Goal: Transaction & Acquisition: Purchase product/service

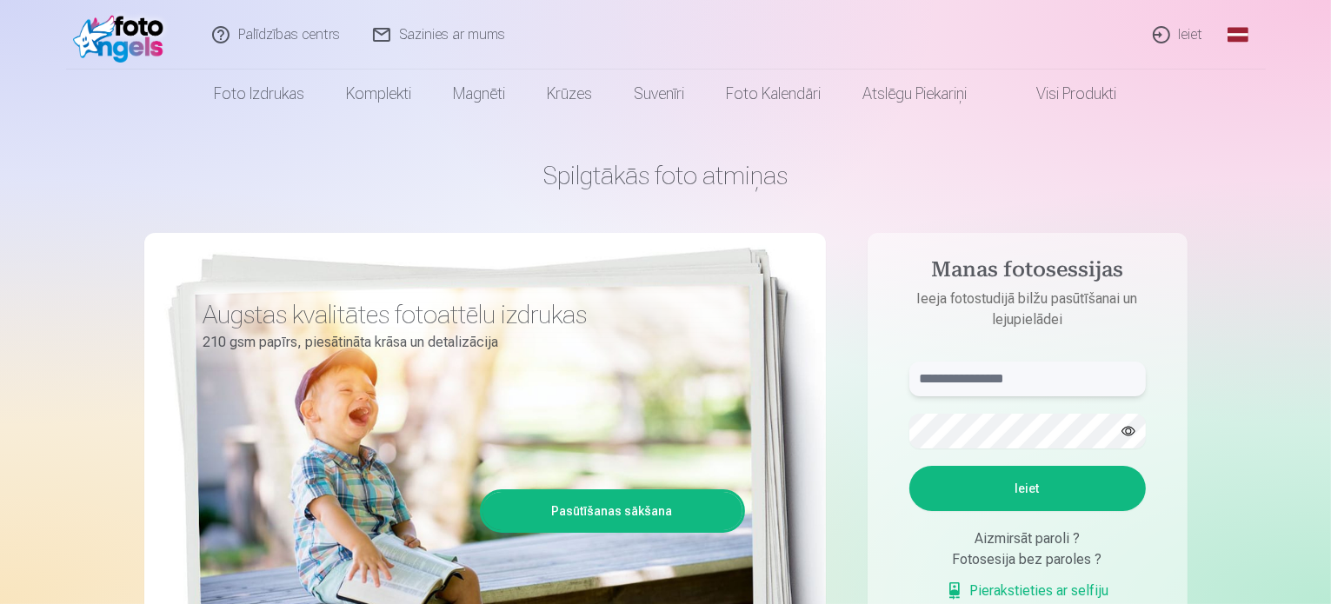
click at [1020, 385] on input "text" at bounding box center [1027, 379] width 236 height 35
type input "**********"
click at [926, 490] on button "Ieiet" at bounding box center [1027, 488] width 236 height 45
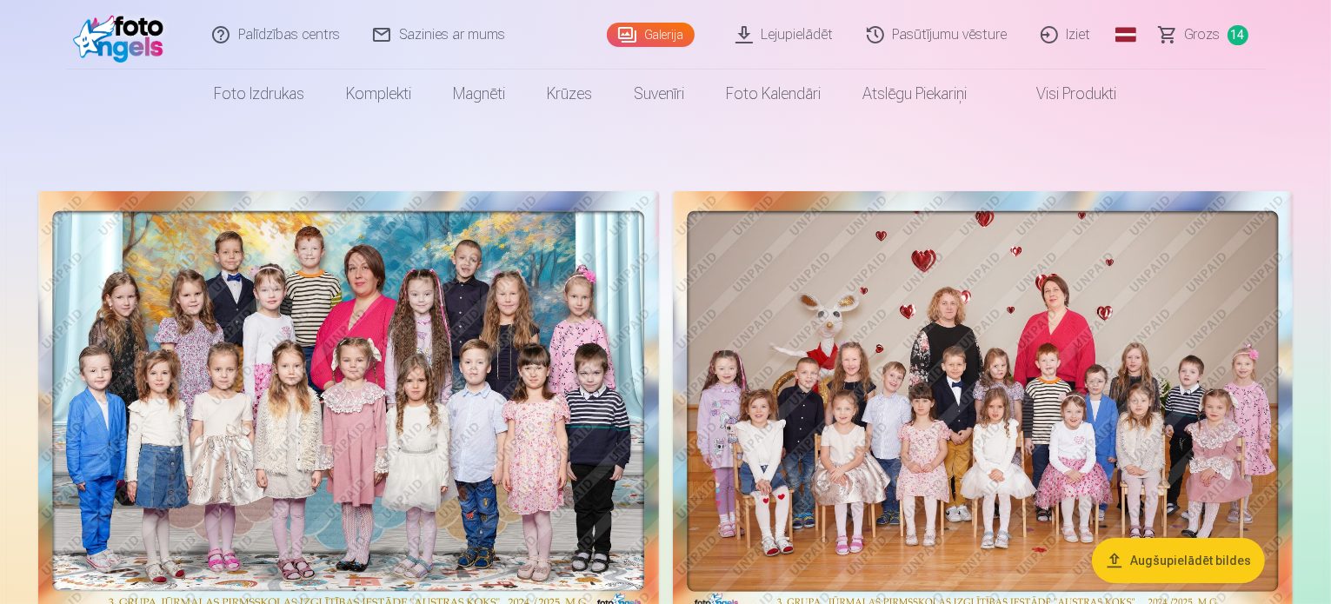
click at [1206, 41] on span "Grozs" at bounding box center [1203, 34] width 36 height 21
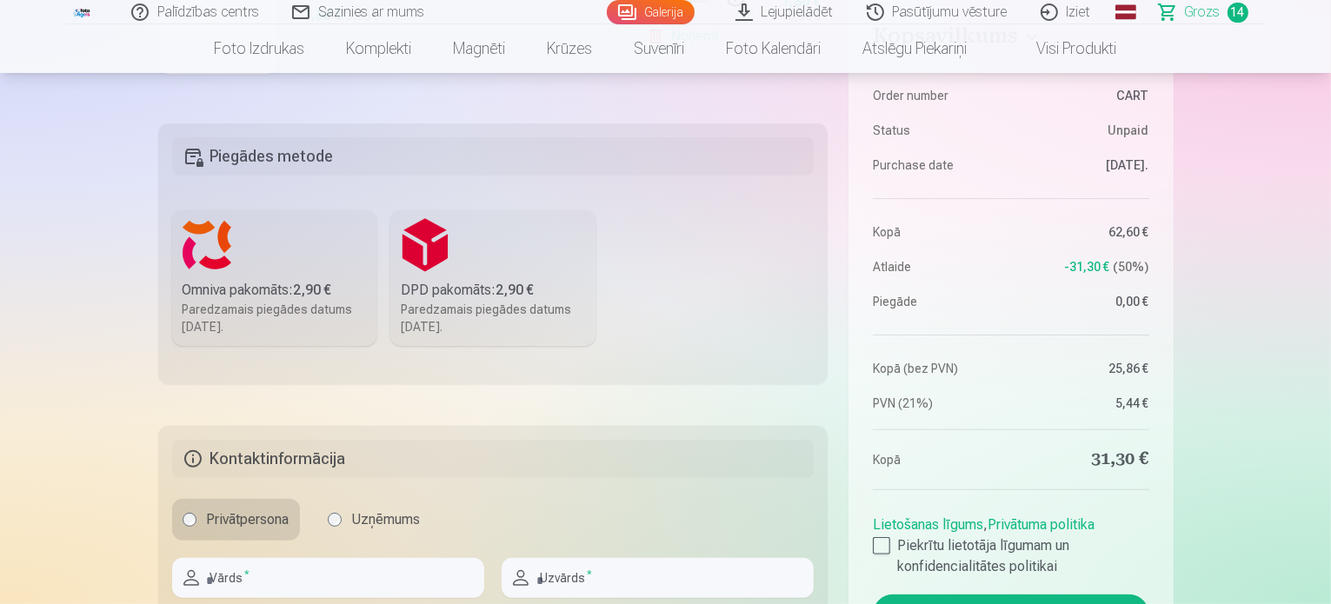
scroll to position [609, 0]
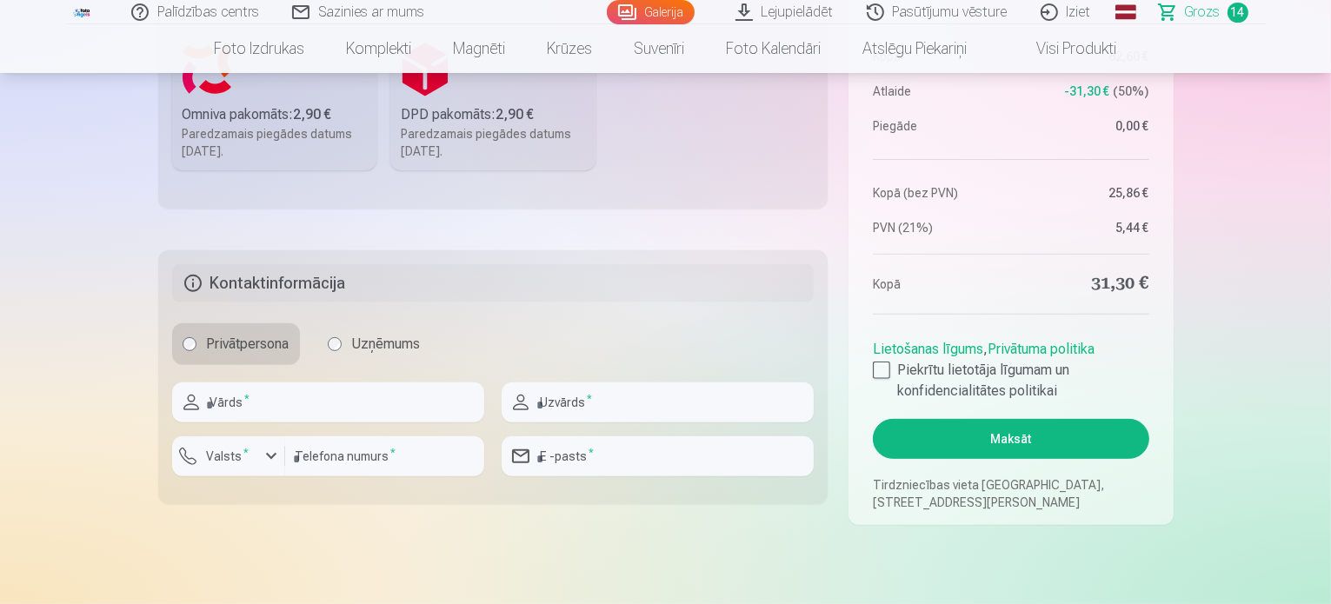
click at [250, 139] on div "Paredzamais piegādes datums 20.09.2025." at bounding box center [275, 142] width 184 height 35
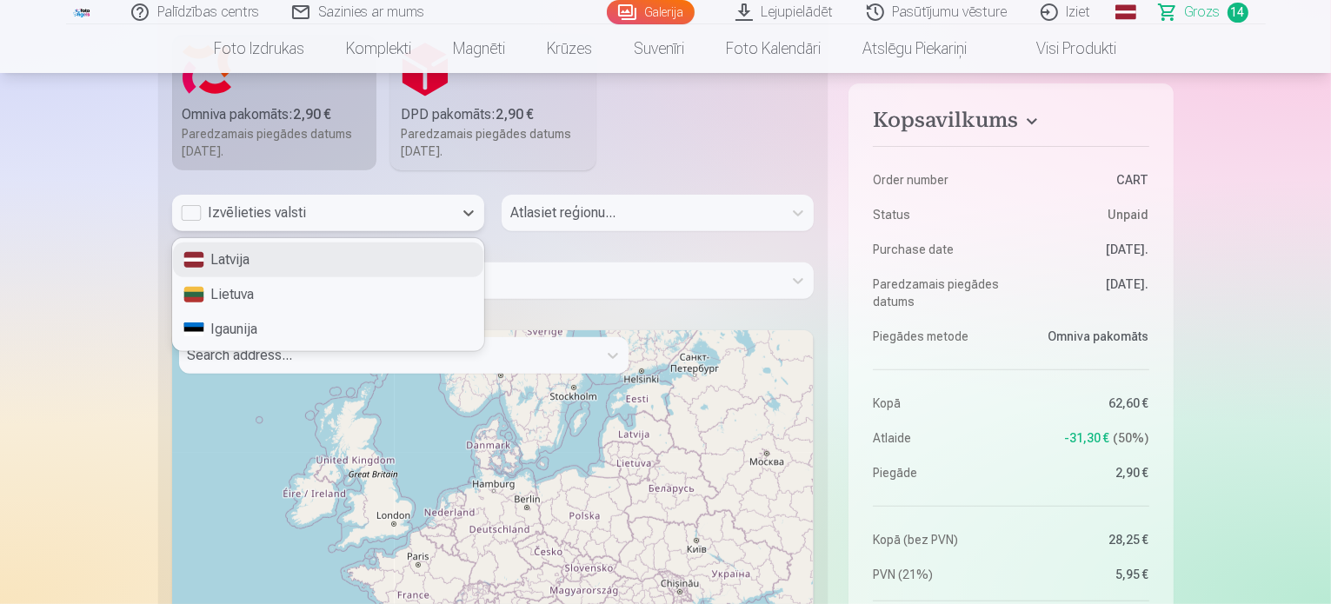
click at [295, 214] on div "Izvēlieties valsti" at bounding box center [312, 213] width 263 height 21
click at [278, 262] on div "Latvija" at bounding box center [328, 260] width 310 height 35
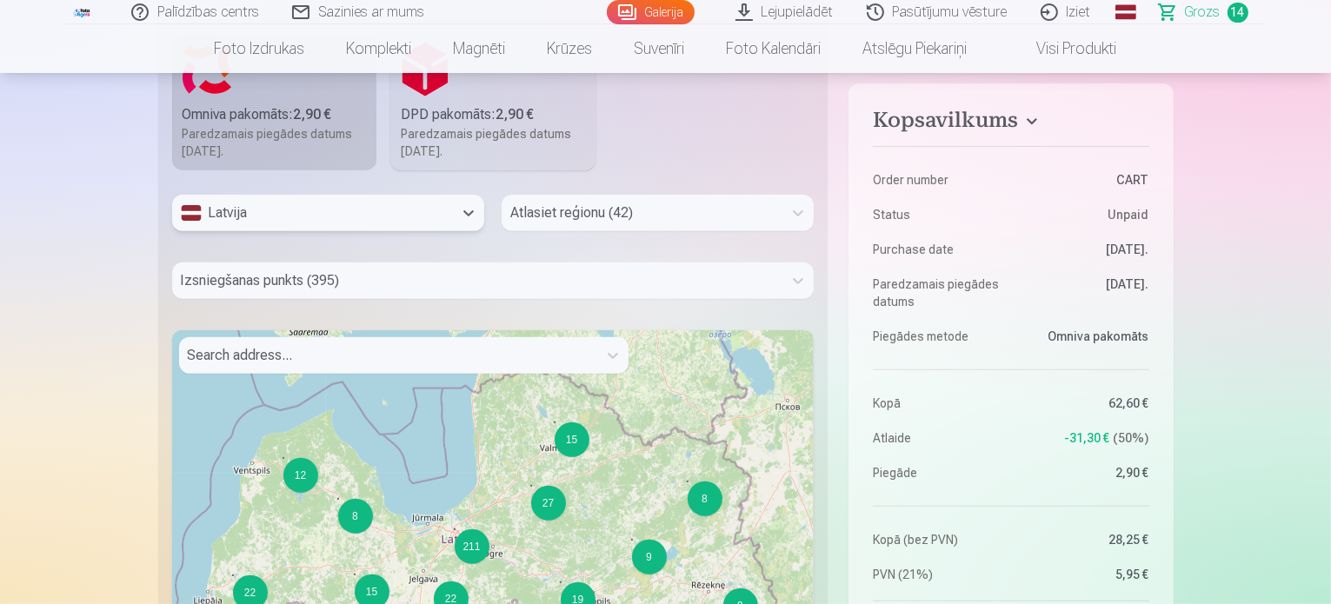
click at [553, 207] on div at bounding box center [641, 213] width 263 height 24
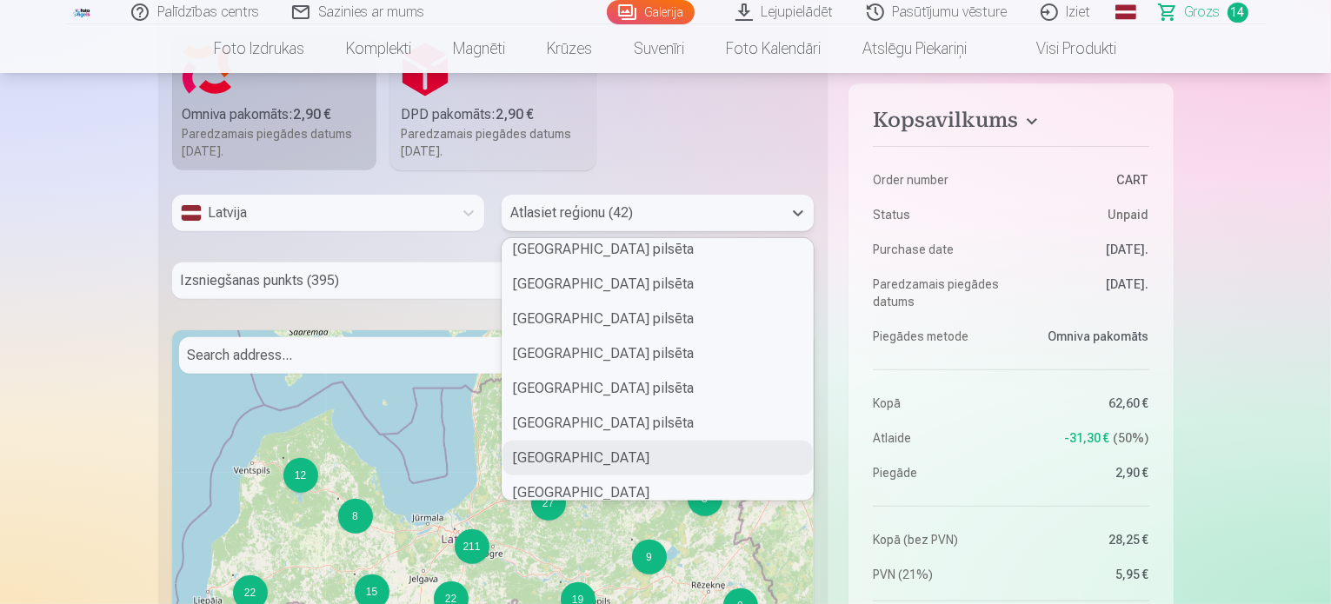
scroll to position [261, 0]
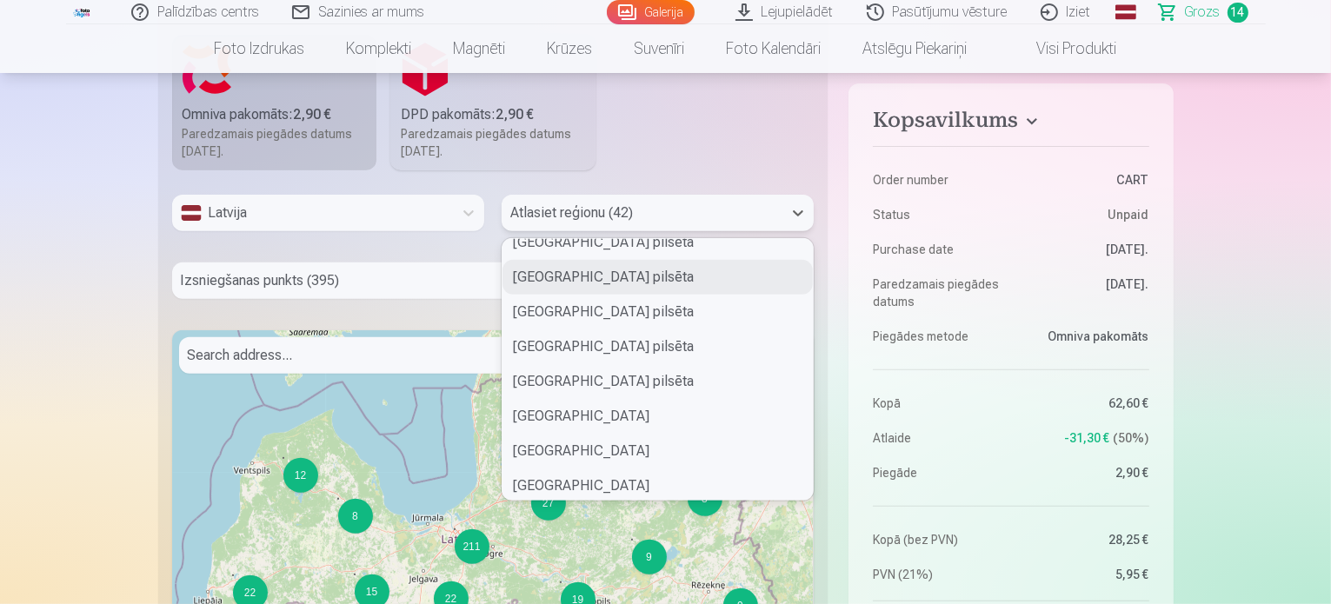
click at [564, 275] on div "Jūrmalas pilsēta" at bounding box center [658, 277] width 310 height 35
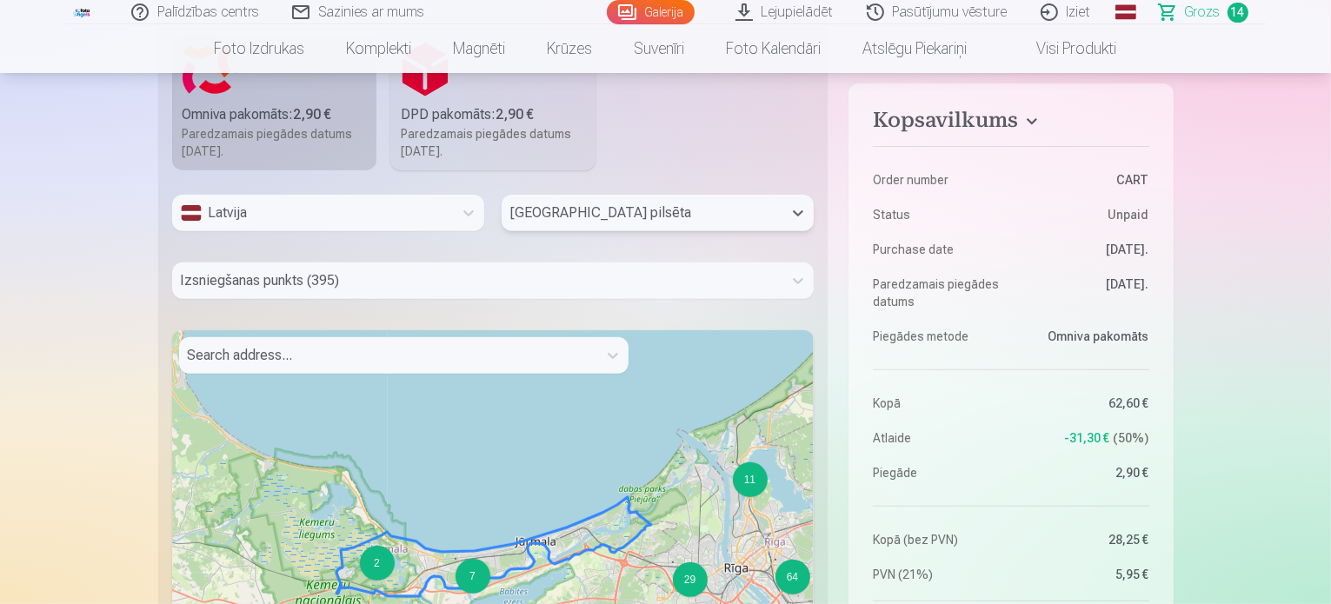
click at [438, 282] on div at bounding box center [478, 281] width 594 height 24
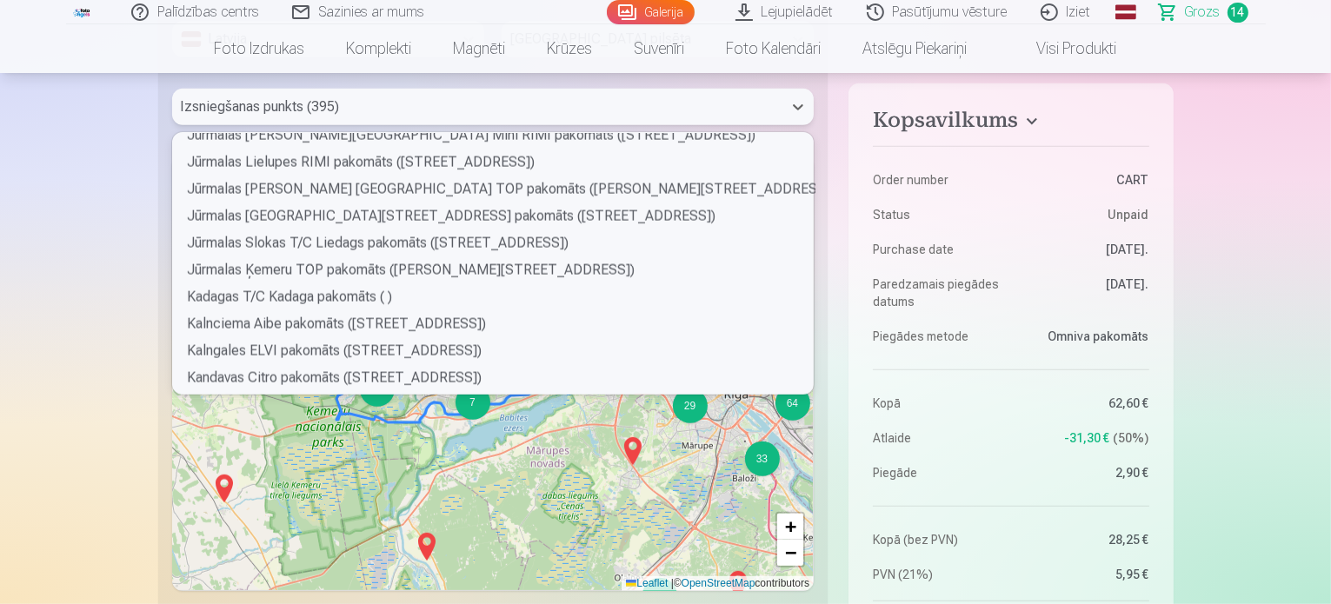
scroll to position [2521, 0]
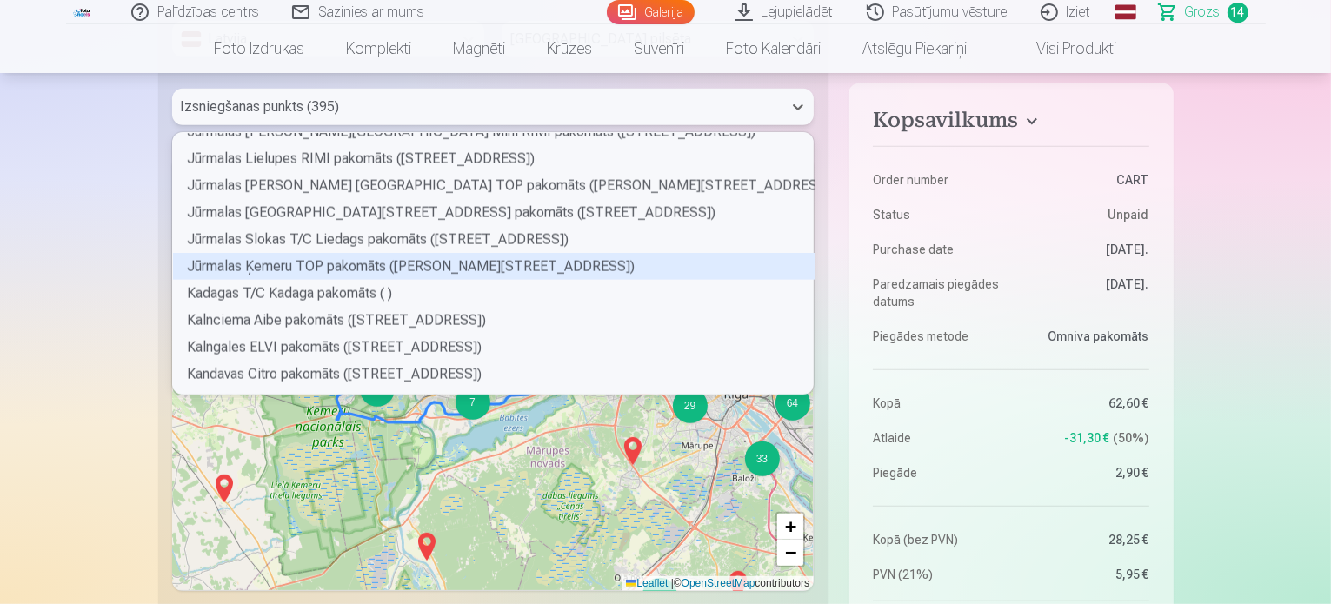
click at [290, 272] on div "Jūrmalas Ķemeru TOP pakomāts (Emīla Dārziņa iela 16)" at bounding box center [494, 266] width 642 height 27
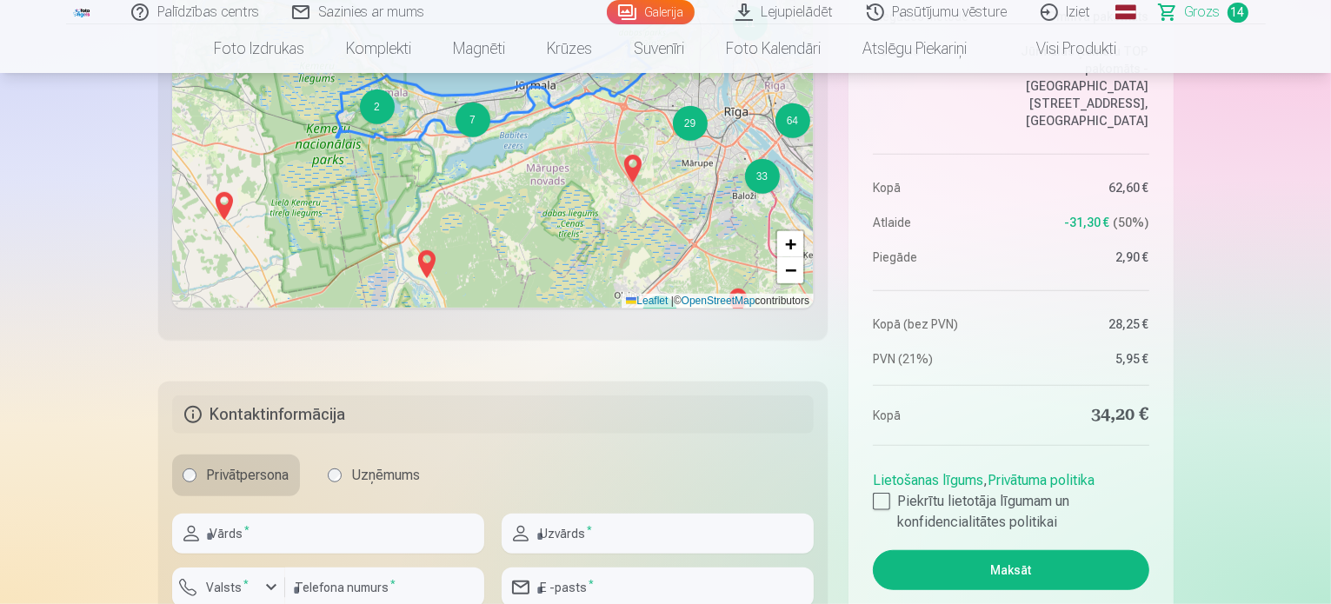
scroll to position [1217, 0]
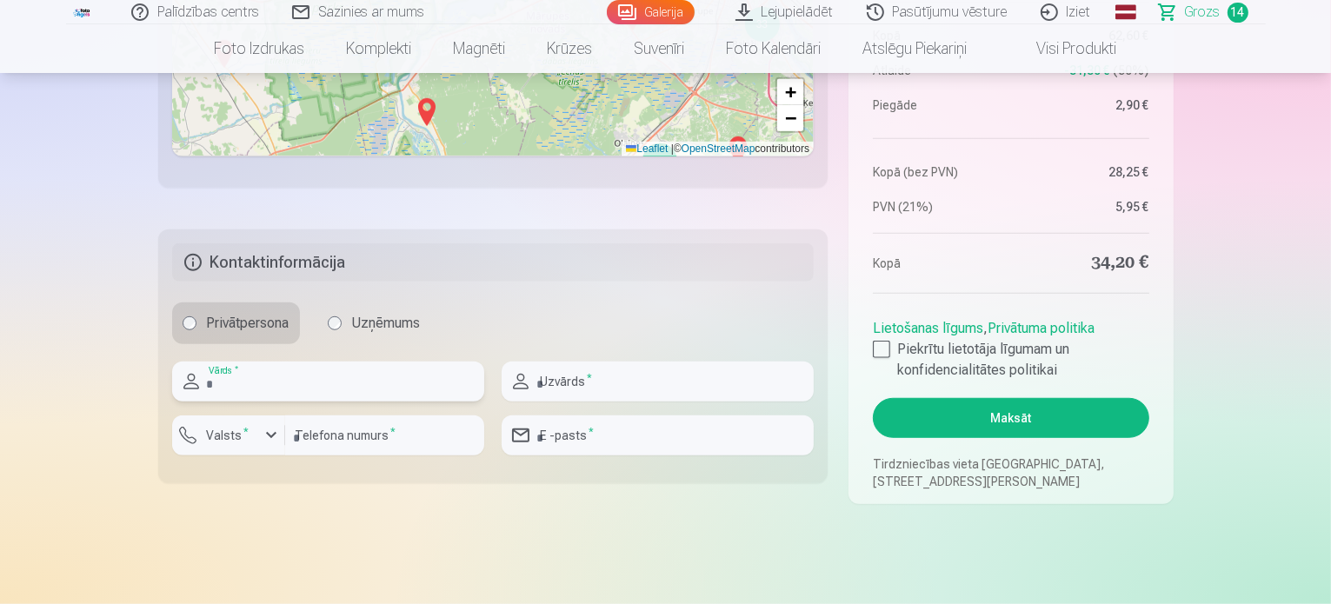
click at [327, 396] on input "text" at bounding box center [328, 382] width 312 height 40
type input "*"
type input "****"
click at [645, 392] on input "text" at bounding box center [658, 382] width 312 height 40
type input "********"
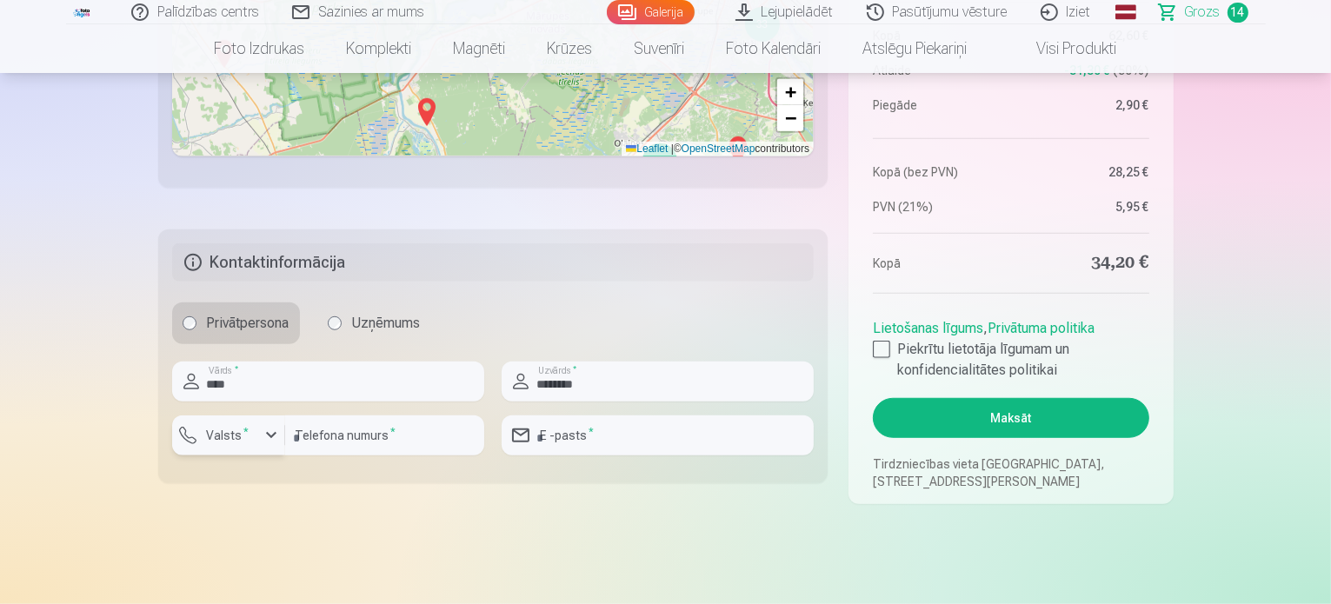
click at [212, 430] on label "Valsts *" at bounding box center [228, 435] width 57 height 17
click at [255, 473] on li "+371 Latvija" at bounding box center [247, 476] width 123 height 35
click at [344, 442] on input "number" at bounding box center [384, 436] width 199 height 40
type input "********"
click at [634, 423] on input "email" at bounding box center [658, 436] width 312 height 40
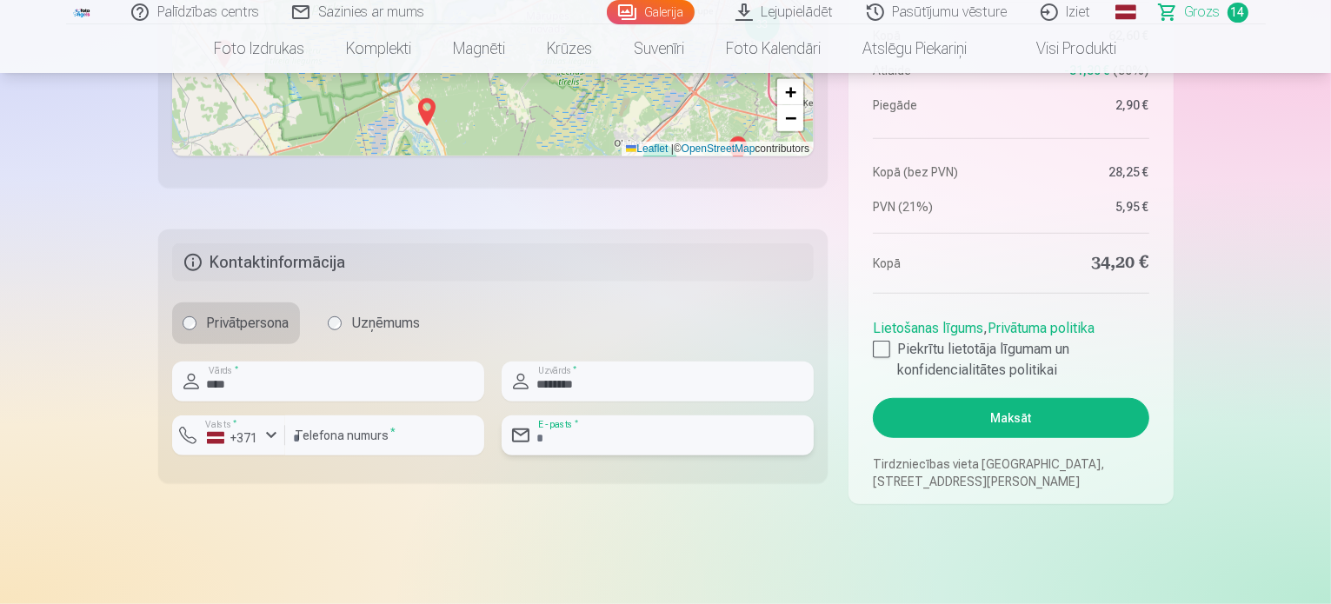
type input "**********"
click at [880, 349] on div at bounding box center [881, 349] width 17 height 17
click at [973, 423] on button "Maksāt" at bounding box center [1011, 418] width 276 height 40
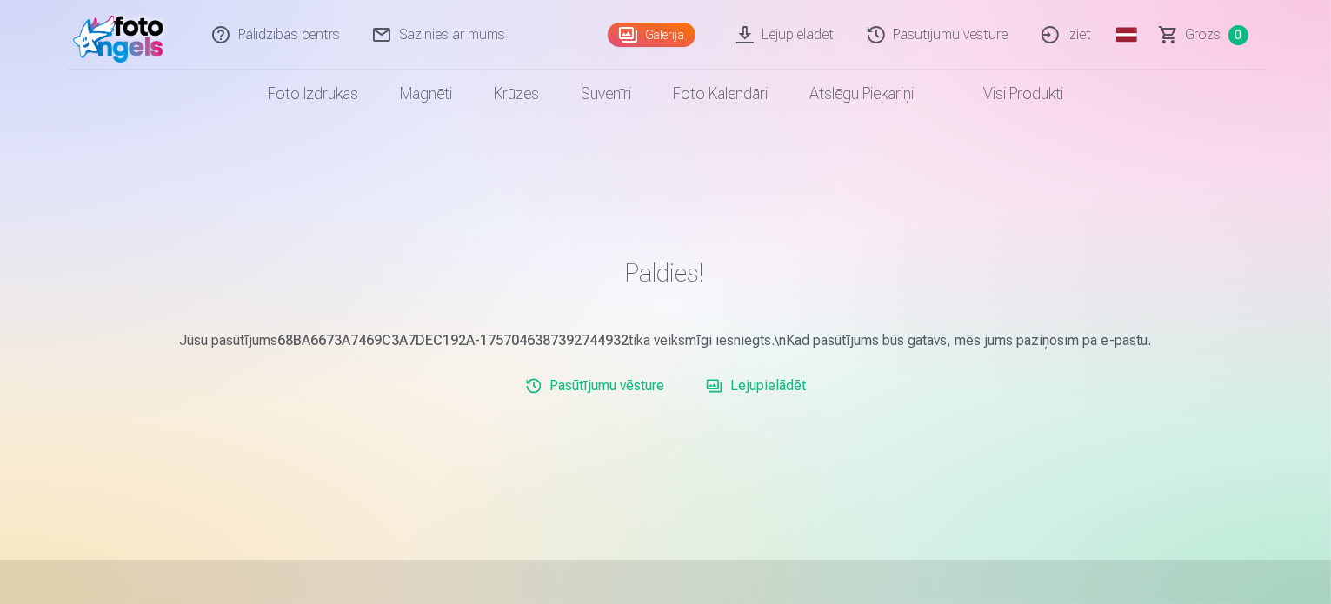
click at [929, 34] on link "Pasūtījumu vēsture" at bounding box center [939, 35] width 174 height 70
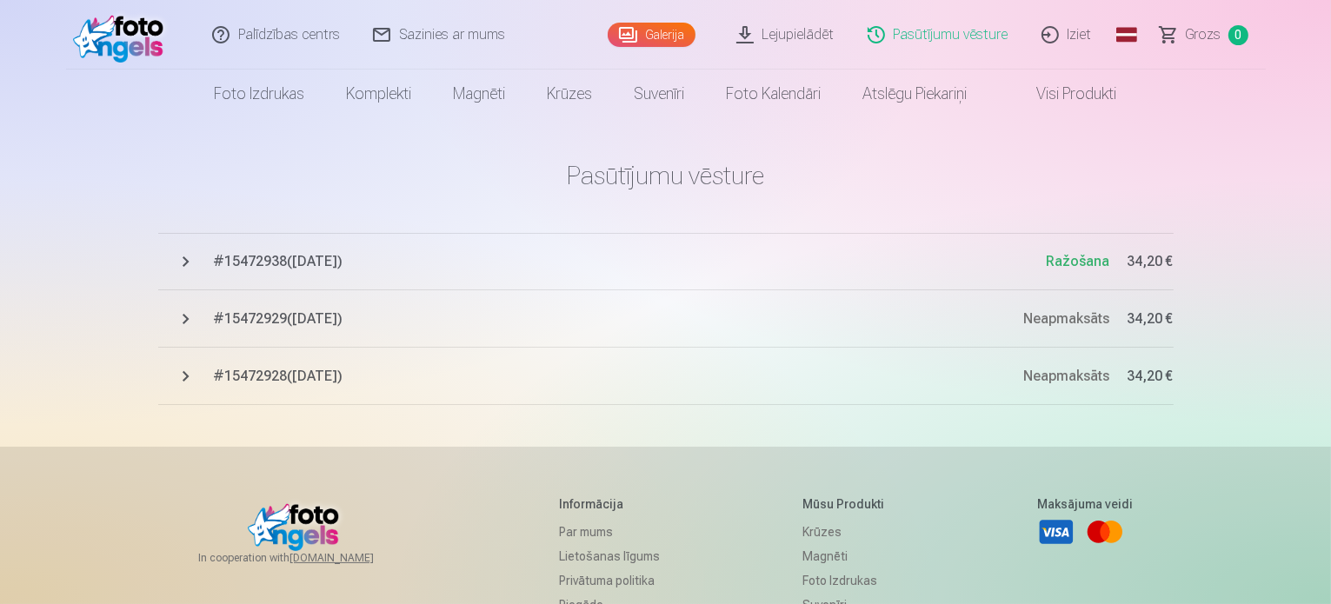
click at [1078, 36] on link "Iziet" at bounding box center [1067, 35] width 83 height 70
